Goal: Connect with others: Connect with others

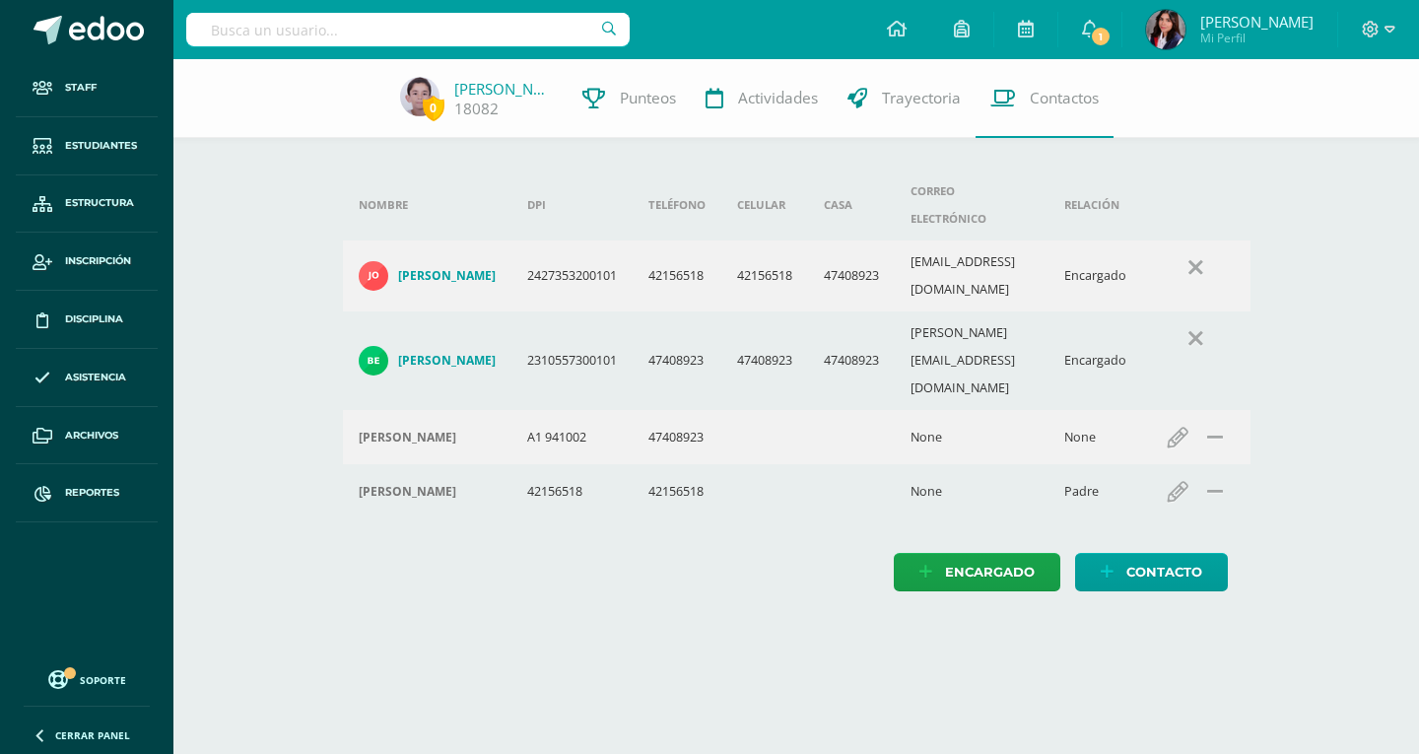
click at [370, 27] on input "text" at bounding box center [407, 30] width 443 height 34
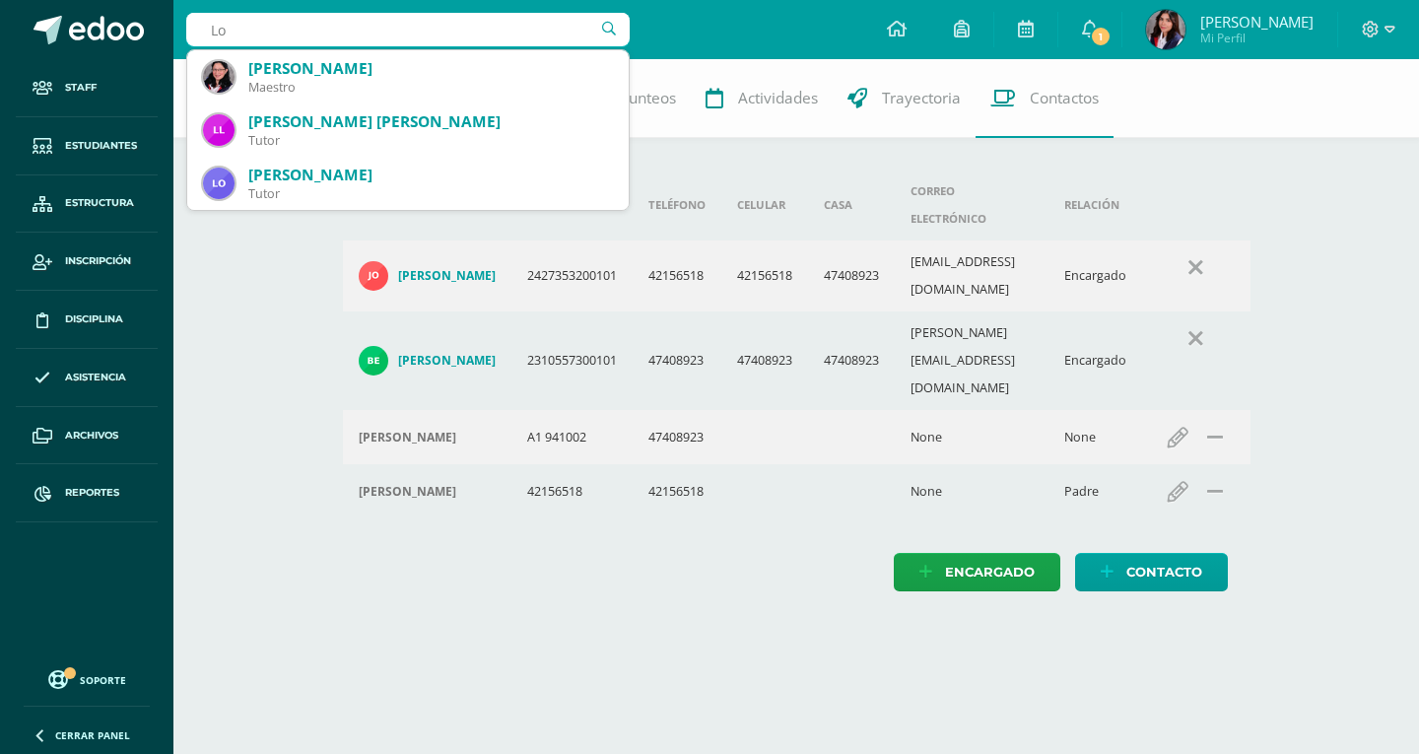
type input "L"
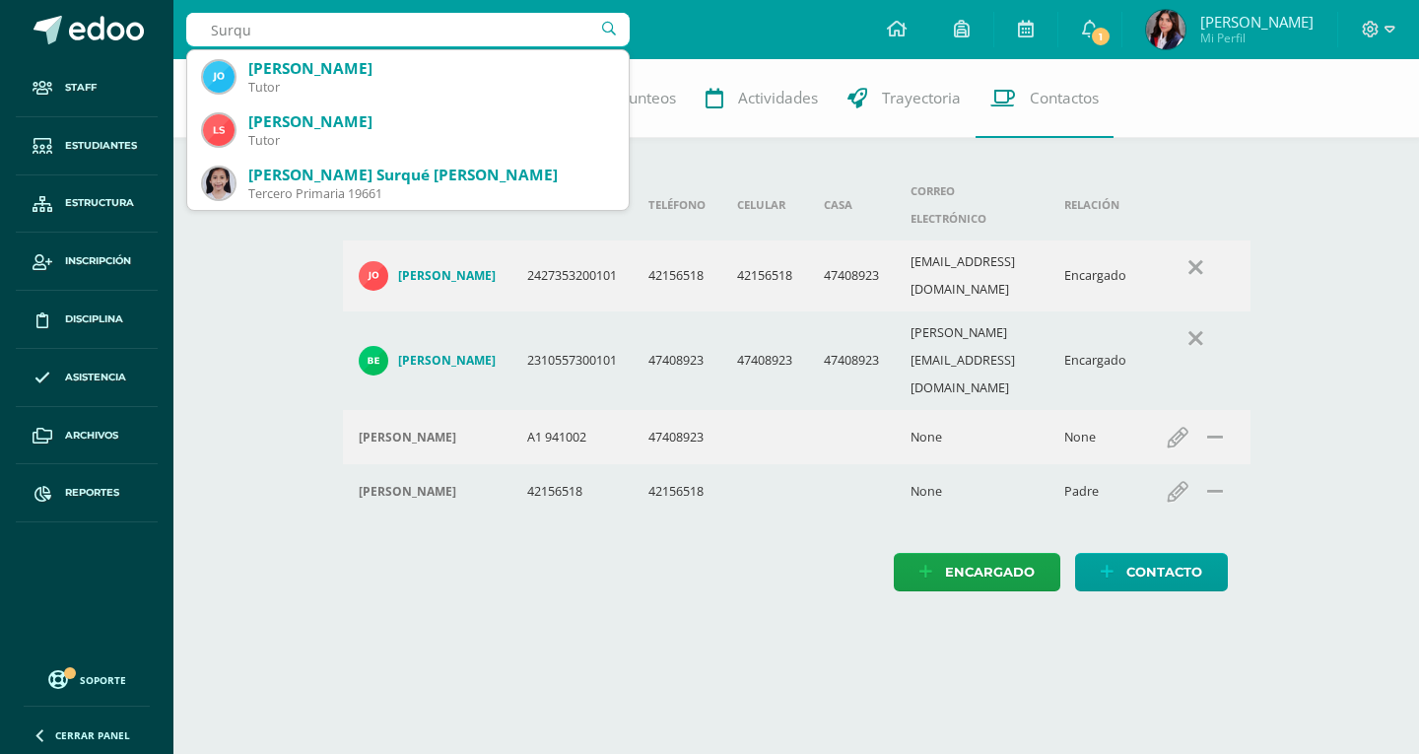
type input "Surqué"
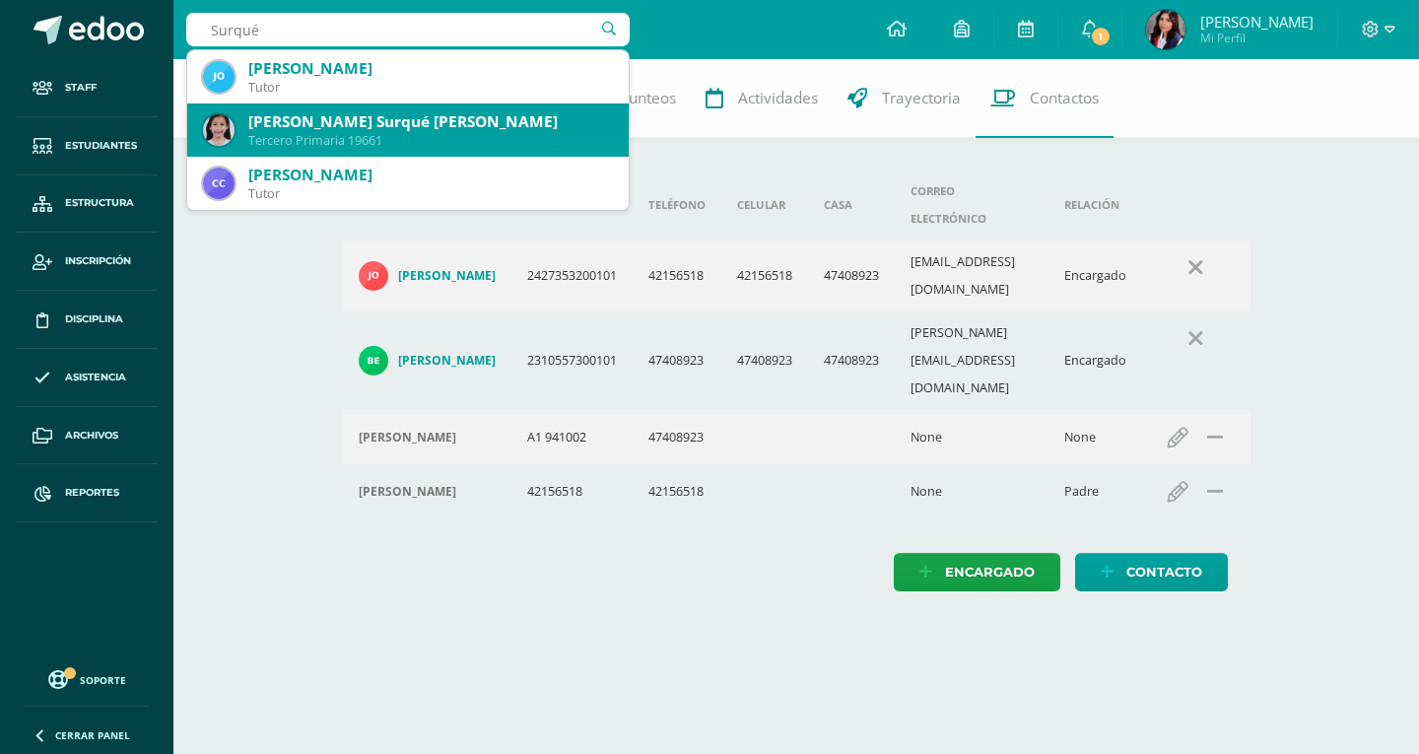
click at [392, 122] on div "[PERSON_NAME] Surqué [PERSON_NAME]" at bounding box center [430, 121] width 365 height 21
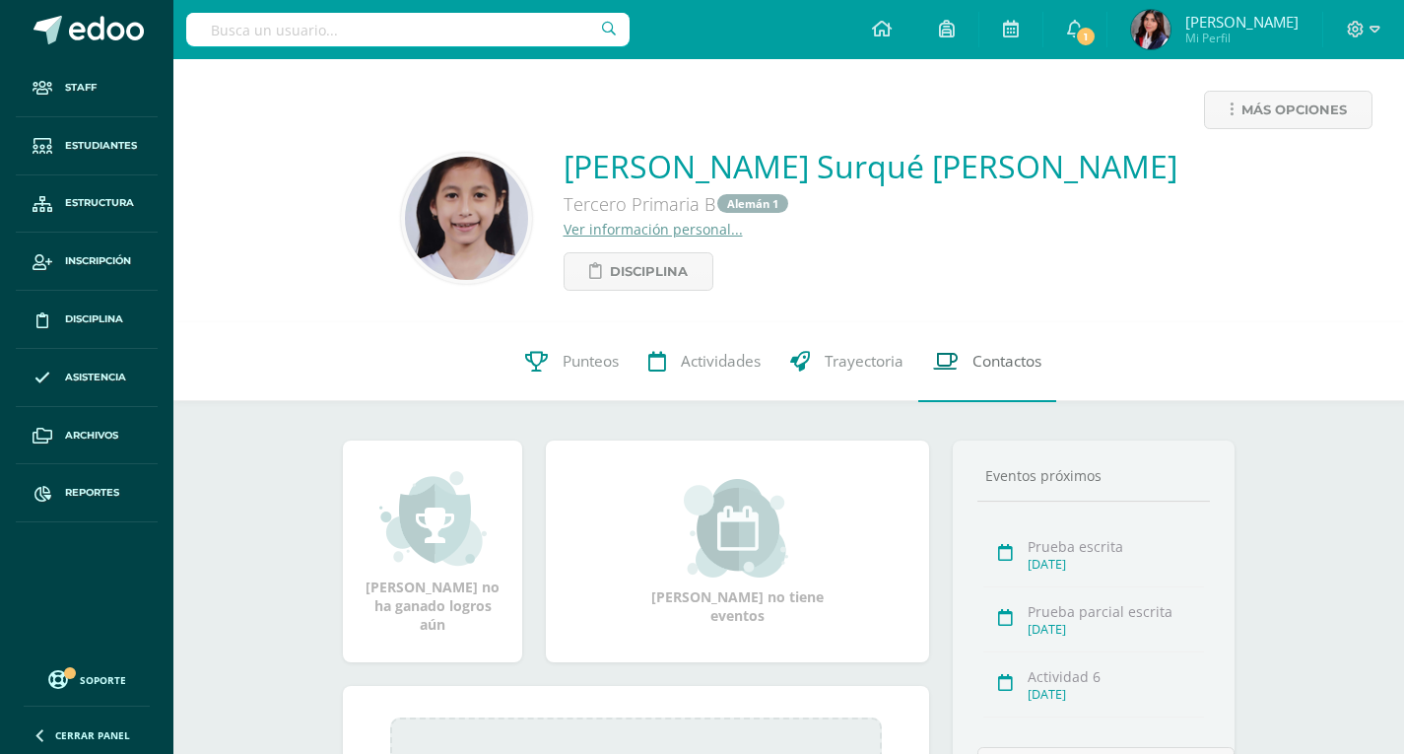
click at [990, 377] on link "Contactos" at bounding box center [987, 361] width 138 height 79
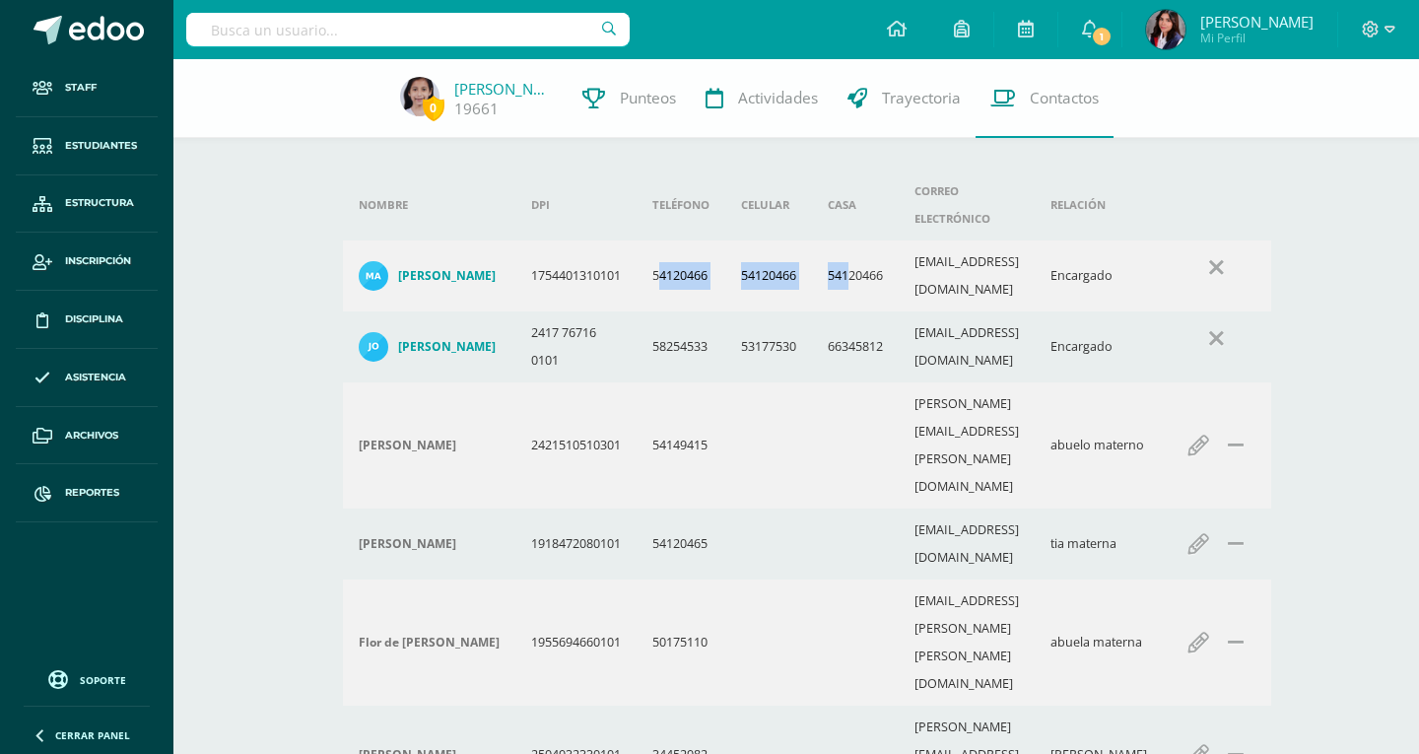
drag, startPoint x: 669, startPoint y: 237, endPoint x: 861, endPoint y: 253, distance: 192.8
click at [861, 253] on tr "María Fernanda Ovando Sanchez 1754401310101 54120466 54120466 54120466 mafer112…" at bounding box center [807, 275] width 928 height 71
click at [871, 250] on td "54120466" at bounding box center [855, 275] width 87 height 71
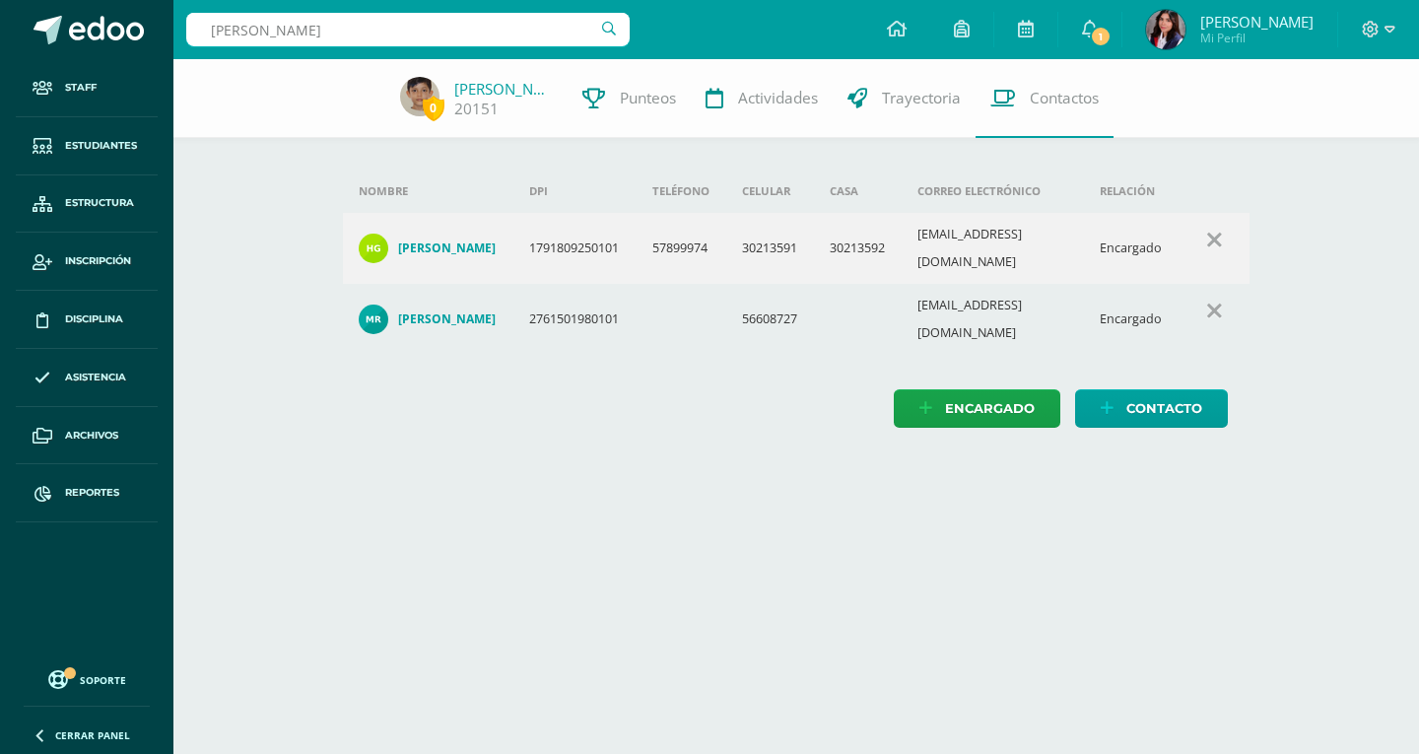
click at [555, 28] on input "pAOLA sANCHE" at bounding box center [407, 30] width 443 height 34
type input "Diego Quinter"
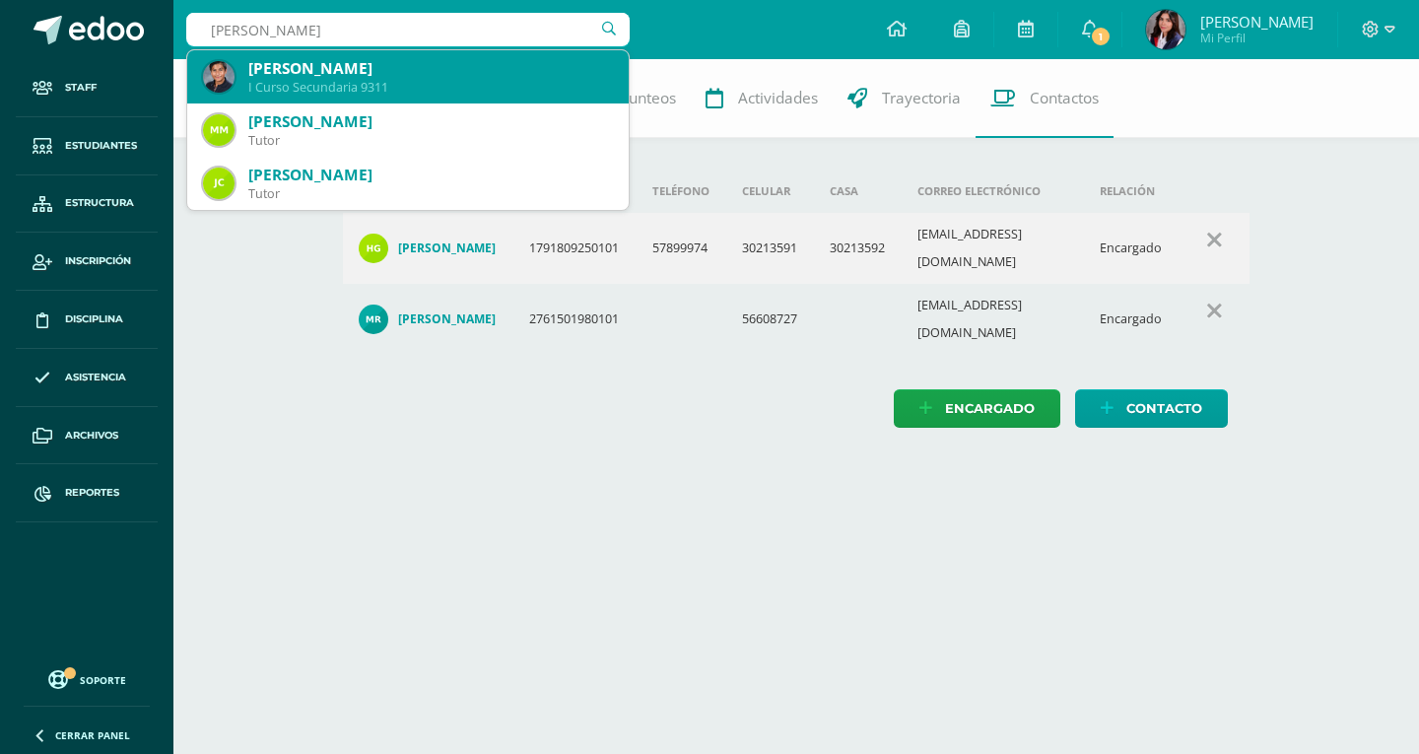
click at [542, 55] on div "Diego Andrés Quinteros Chiché I Curso Secundaria 9311" at bounding box center [408, 76] width 410 height 53
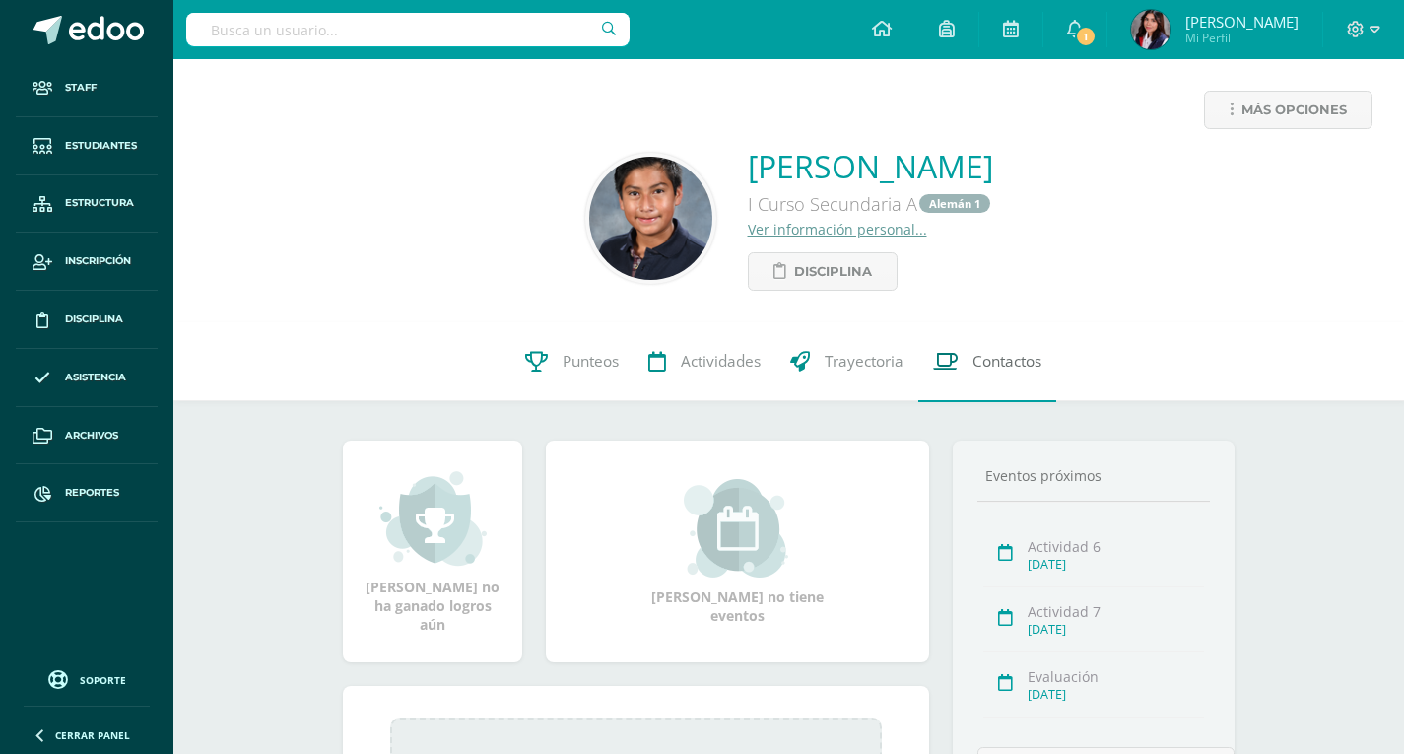
click at [1008, 379] on link "Contactos" at bounding box center [987, 361] width 138 height 79
